Goal: Browse casually: Explore the website without a specific task or goal

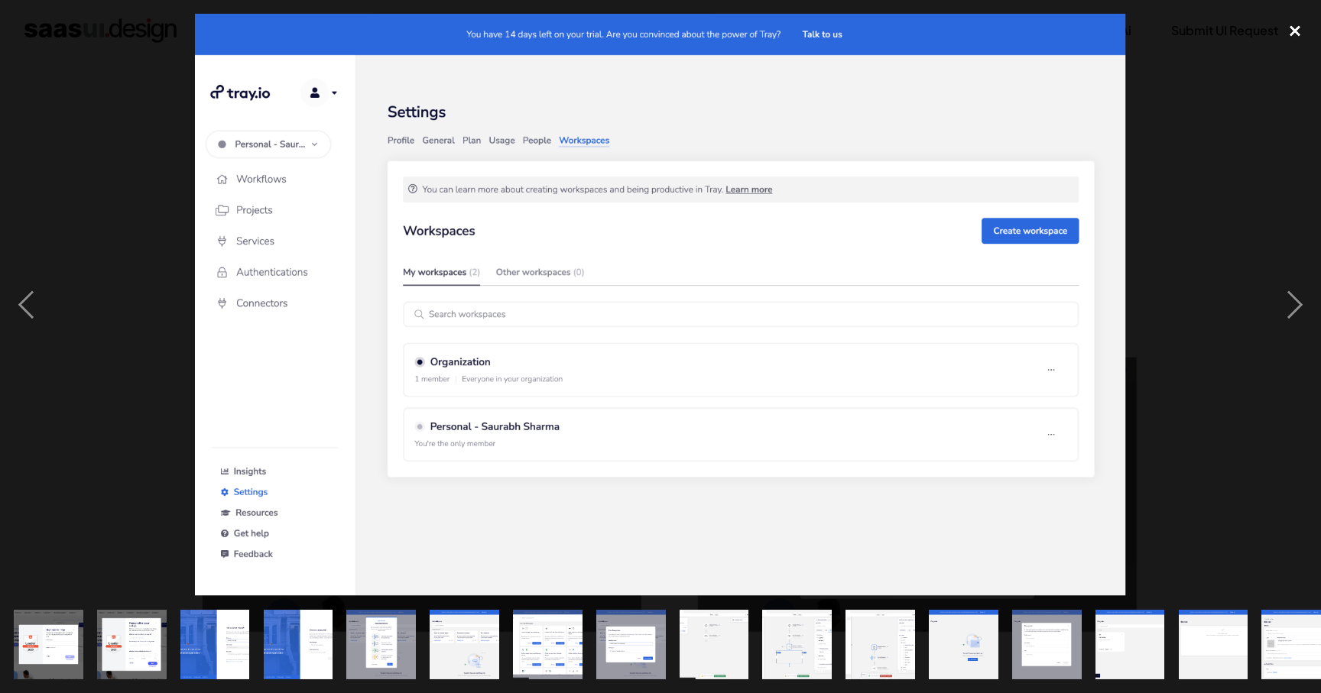
scroll to position [0, 356]
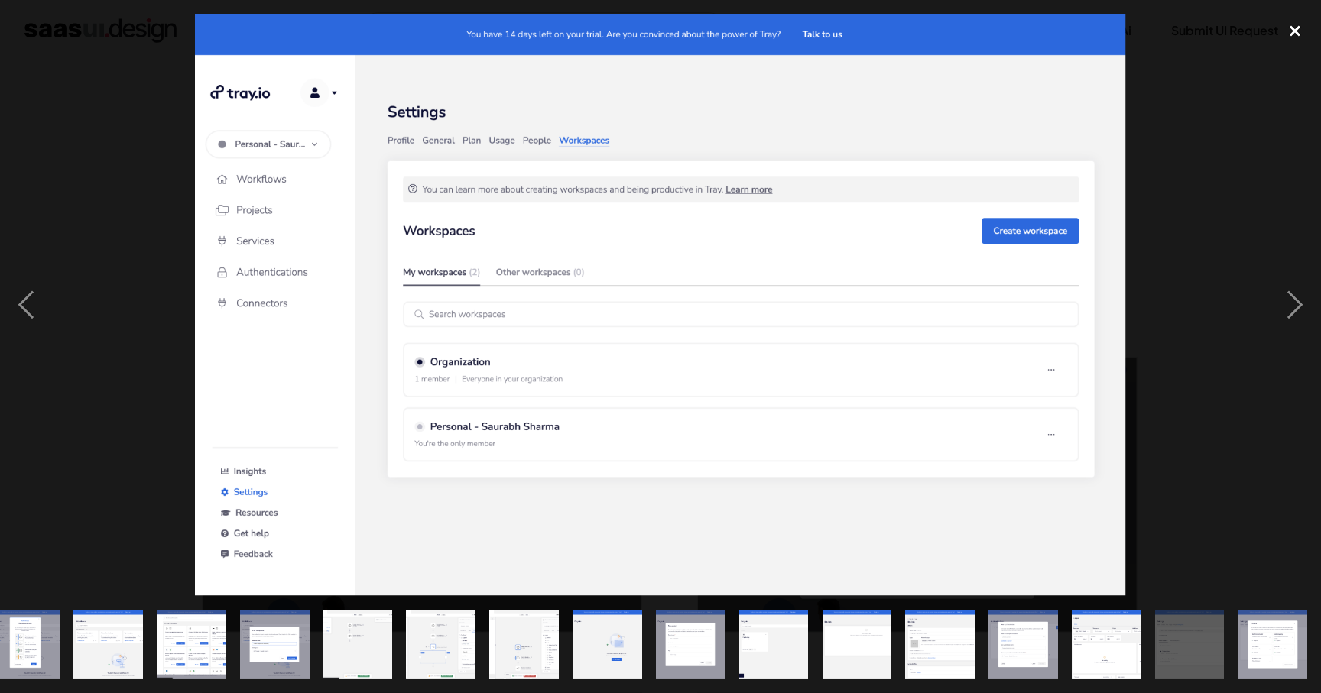
click at [1298, 25] on div "close lightbox" at bounding box center [1295, 31] width 52 height 34
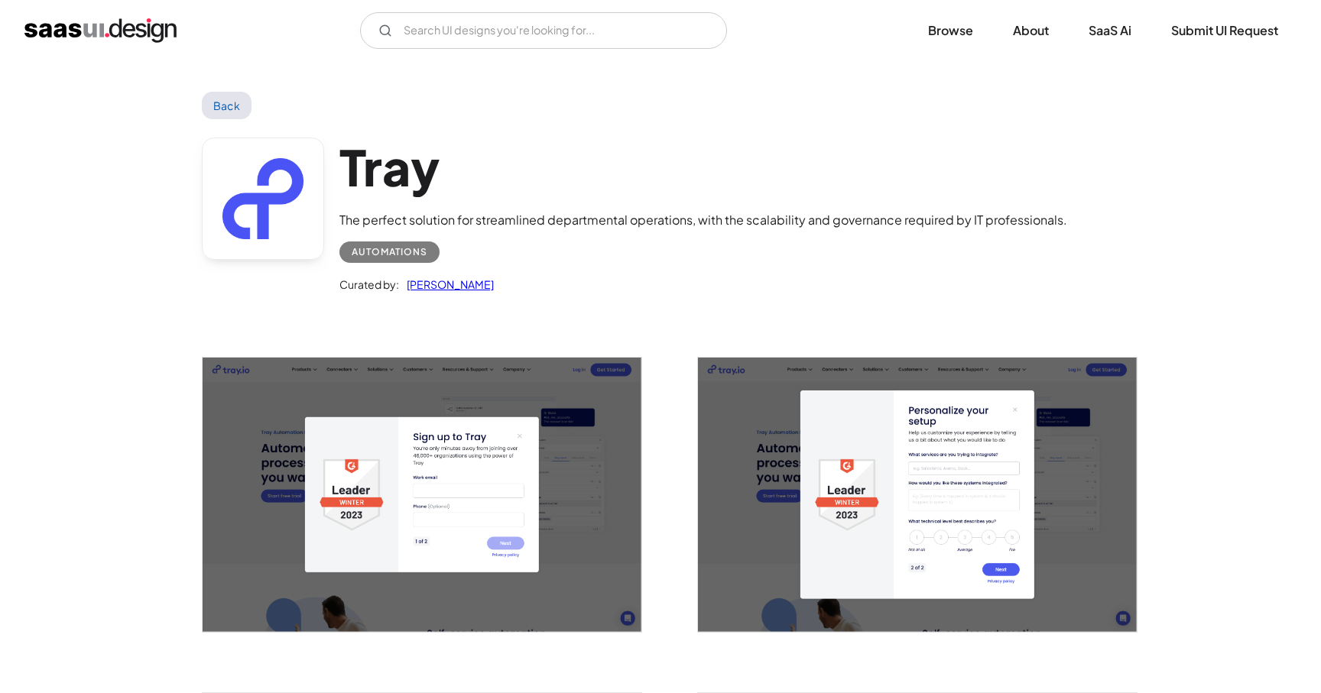
scroll to position [0, 0]
click at [476, 494] on img "open lightbox" at bounding box center [422, 495] width 439 height 274
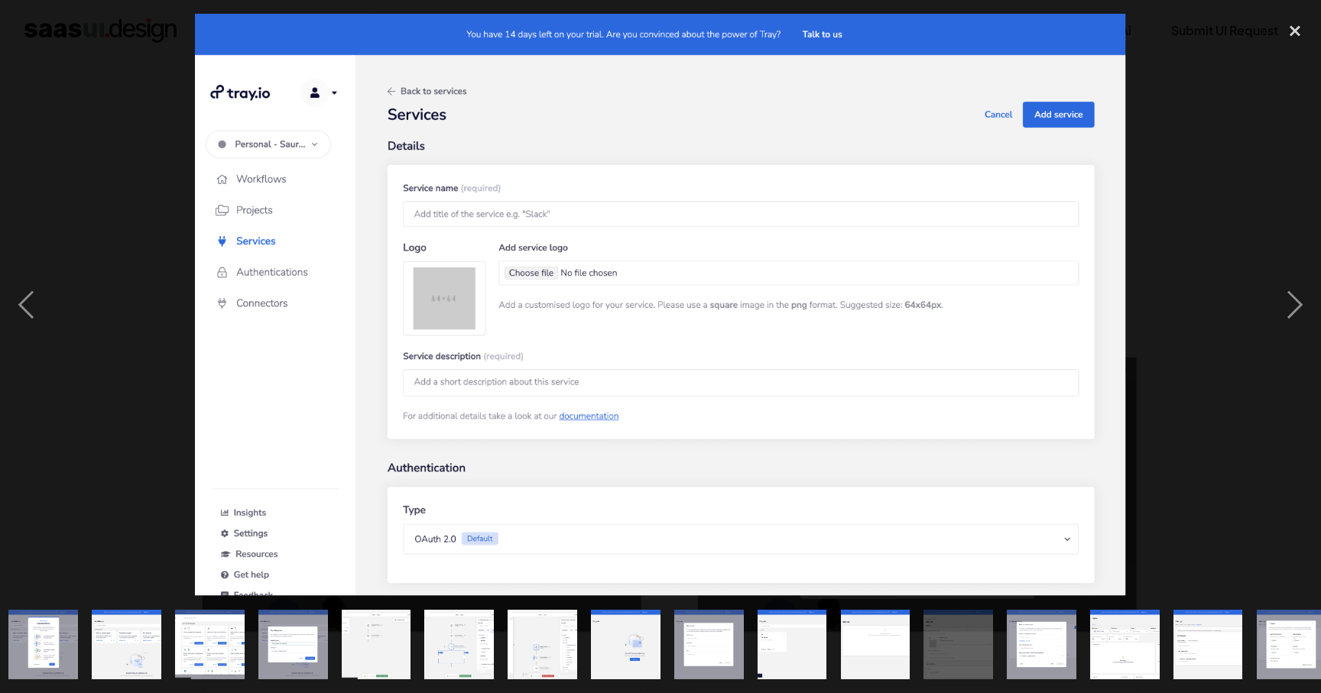
scroll to position [0, 356]
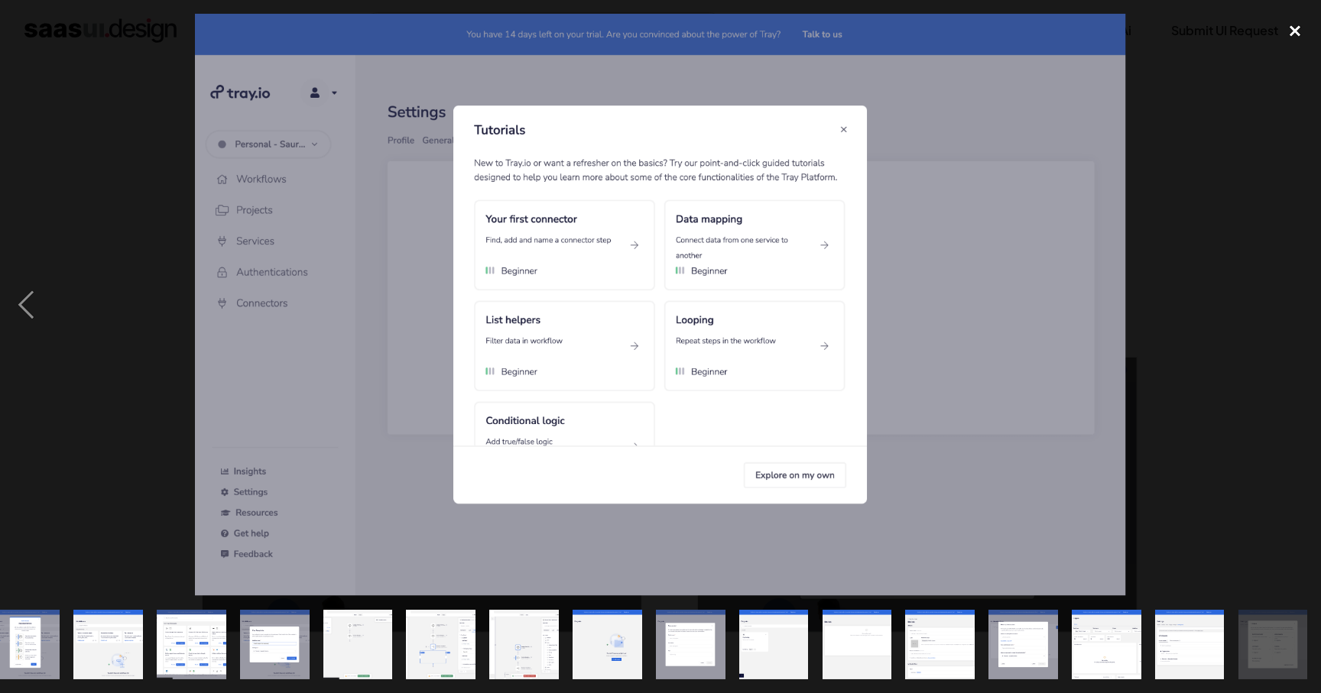
click at [1299, 37] on div "close lightbox" at bounding box center [1295, 31] width 52 height 34
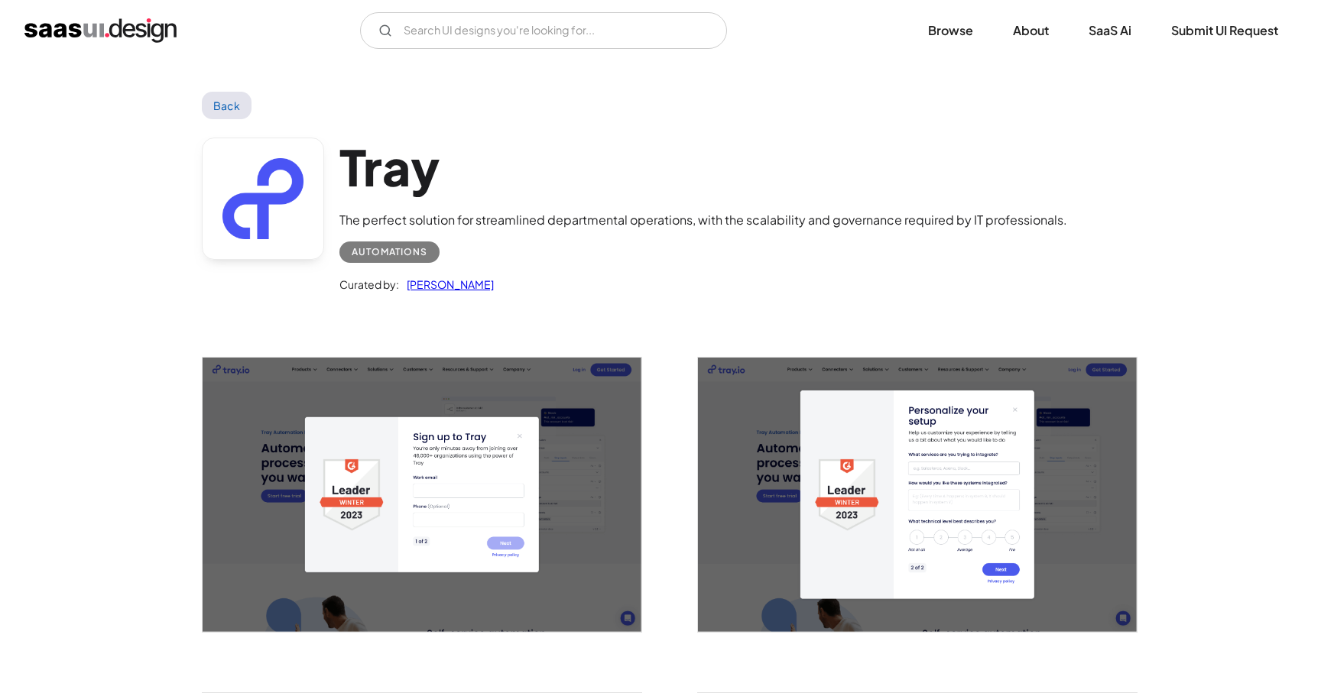
scroll to position [0, 0]
click at [228, 116] on link "Back" at bounding box center [227, 106] width 50 height 28
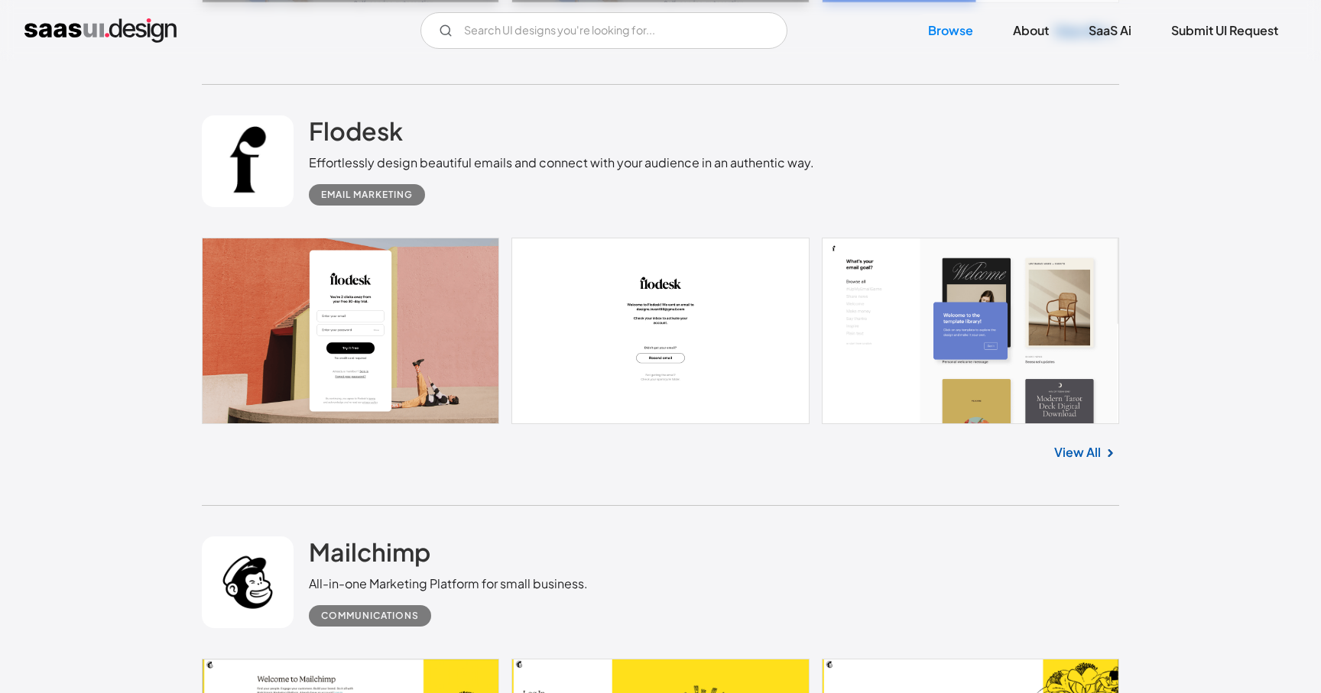
scroll to position [3014, 0]
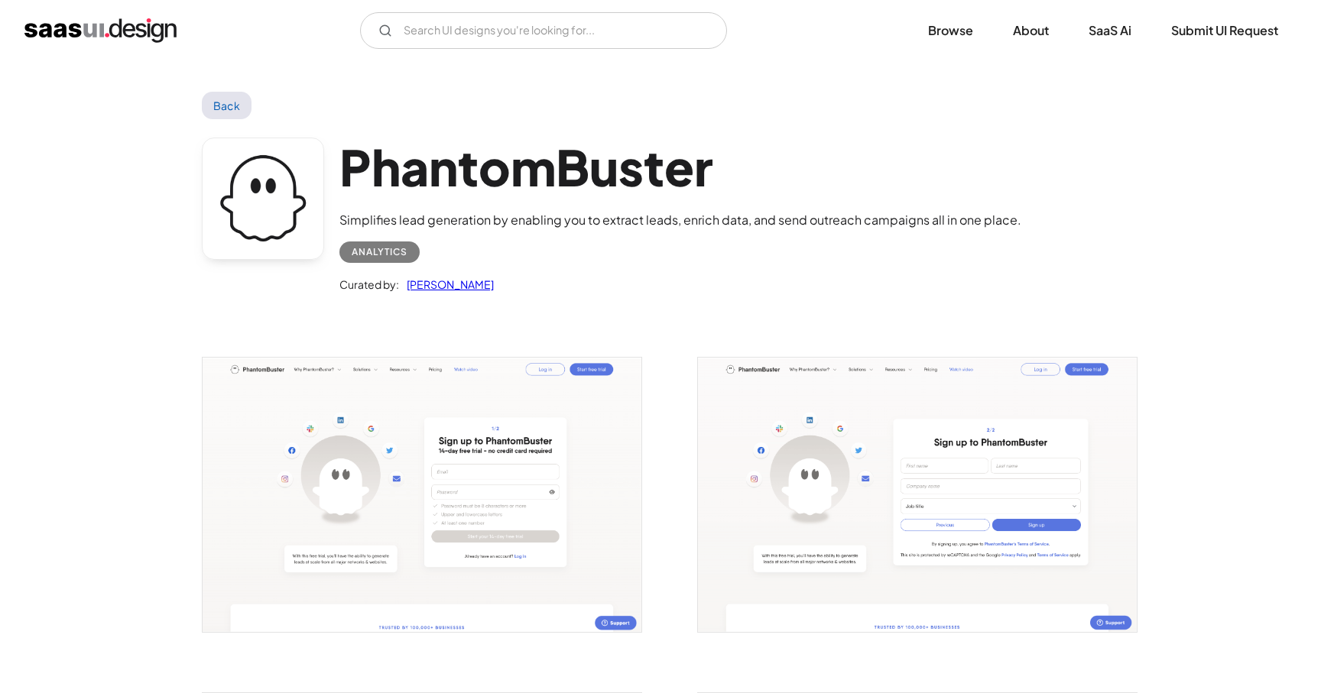
click at [425, 470] on img "open lightbox" at bounding box center [422, 495] width 439 height 274
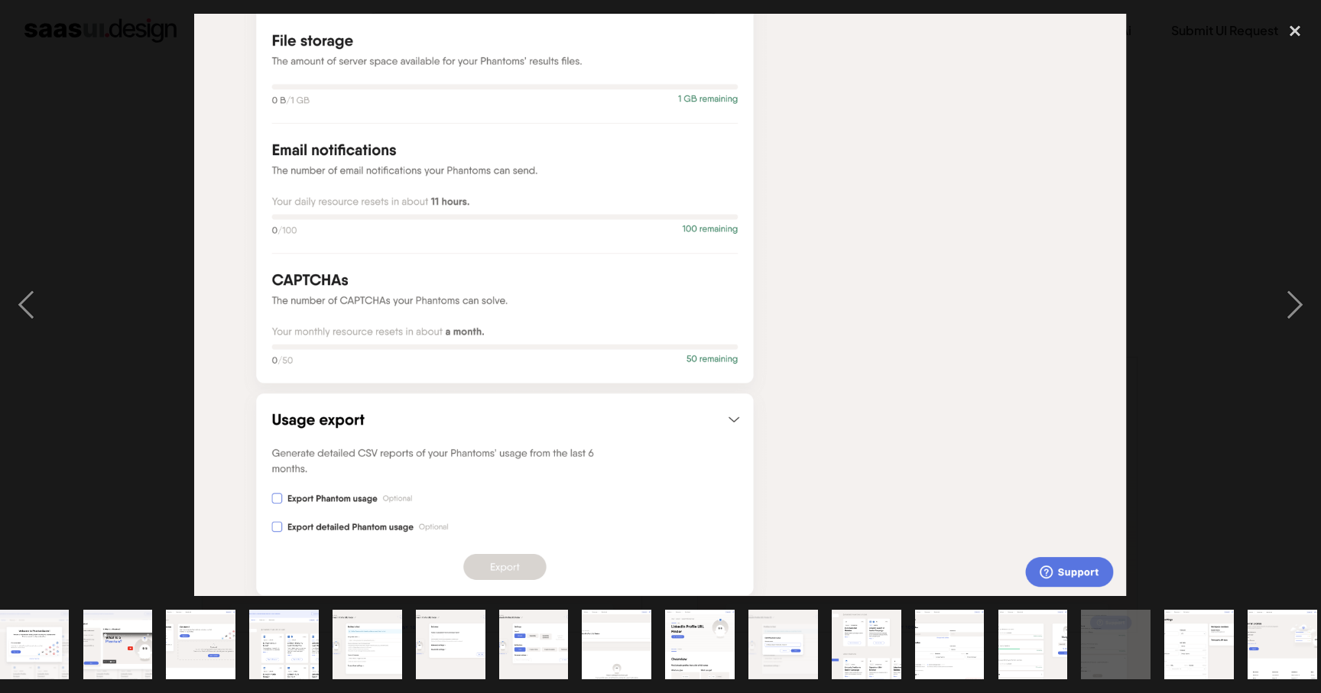
scroll to position [0, 190]
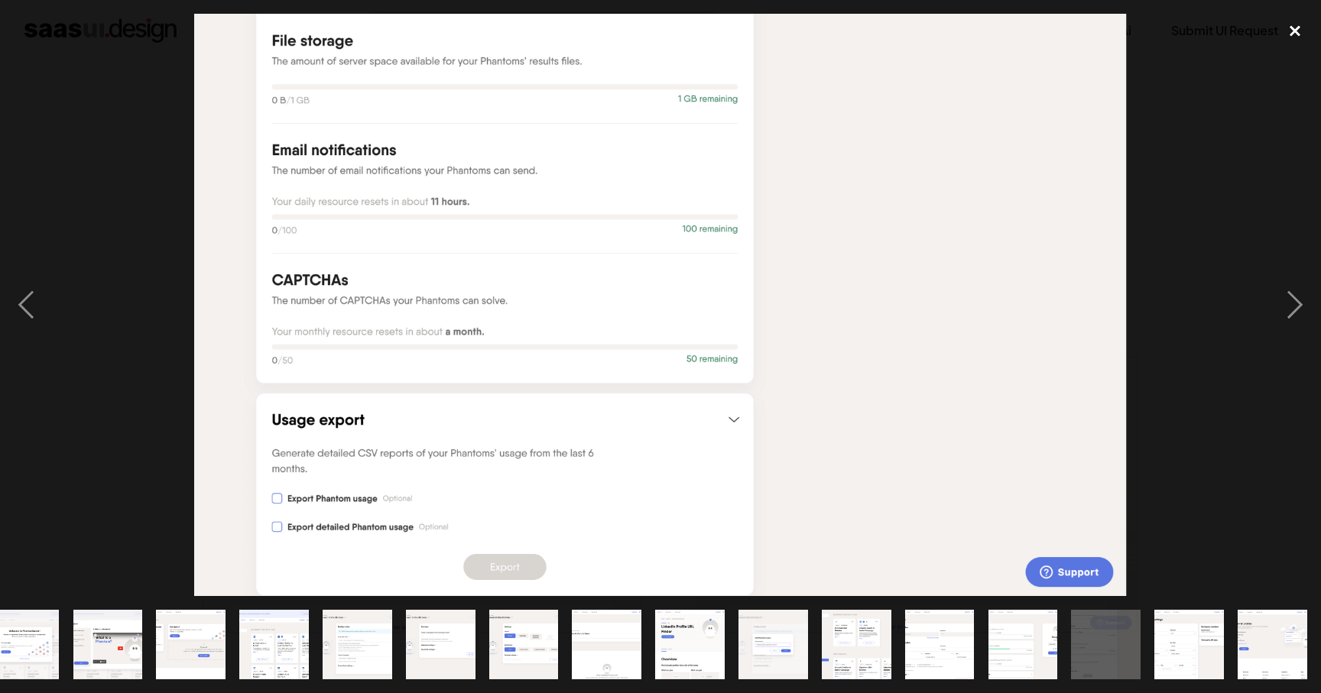
click at [1303, 27] on div "close lightbox" at bounding box center [1295, 31] width 52 height 34
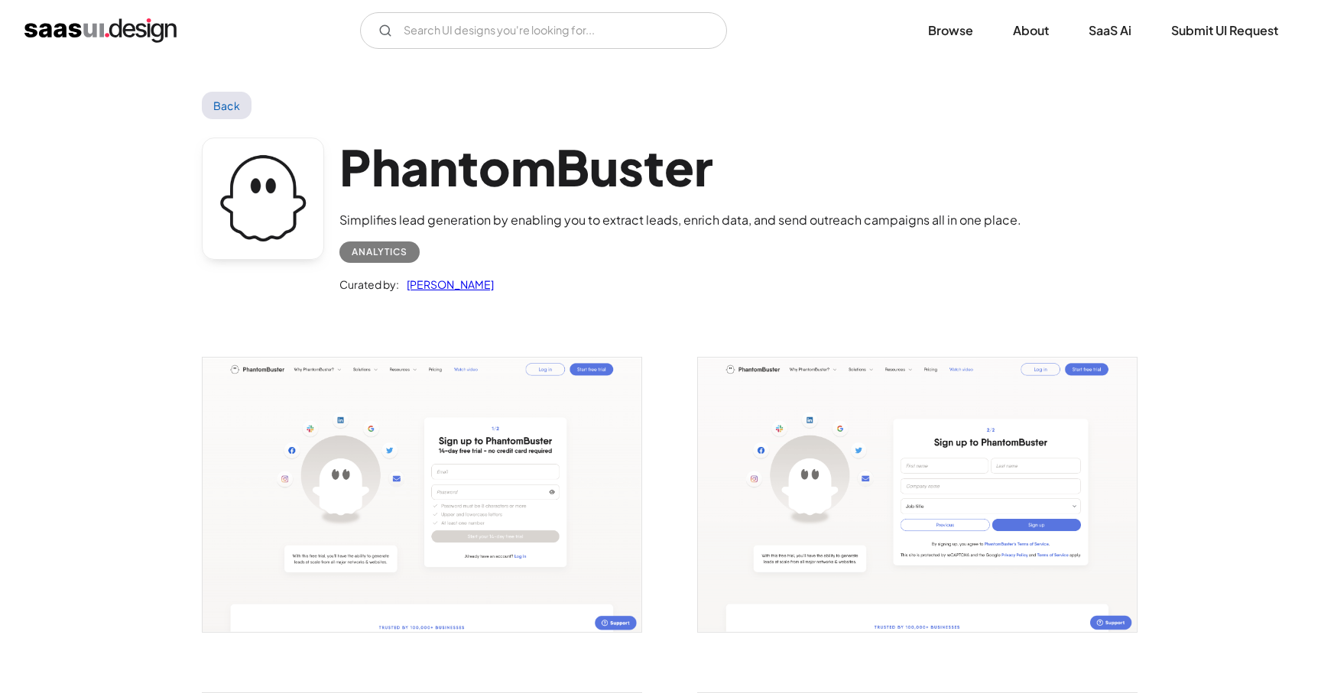
scroll to position [0, 0]
